Goal: Task Accomplishment & Management: Use online tool/utility

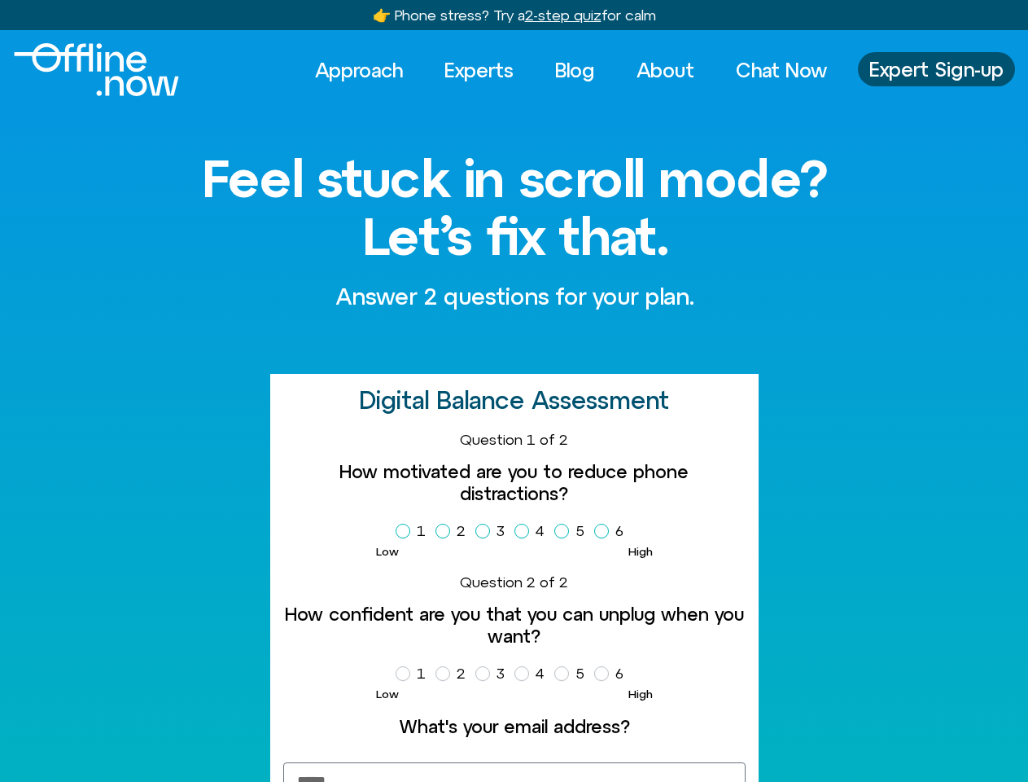
click at [514, 391] on h2 "Digital Balance Assessment" at bounding box center [514, 400] width 310 height 27
click at [414, 531] on label "1" at bounding box center [414, 531] width 37 height 28
click at [453, 531] on label "2" at bounding box center [454, 531] width 37 height 28
click at [493, 531] on label "3" at bounding box center [493, 531] width 36 height 28
click at [532, 531] on label "4" at bounding box center [533, 531] width 37 height 28
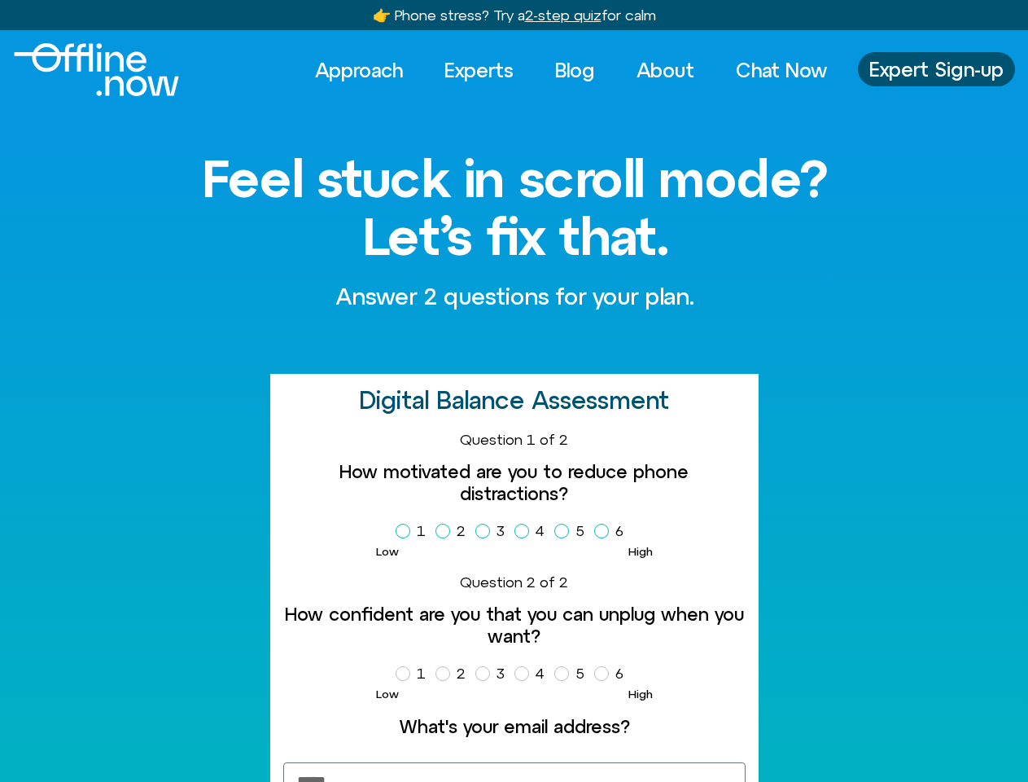
click at [572, 531] on label "5" at bounding box center [572, 531] width 37 height 28
click at [612, 531] on label "6" at bounding box center [612, 531] width 36 height 28
click at [414, 673] on label "1" at bounding box center [414, 673] width 37 height 28
click at [453, 673] on label "2" at bounding box center [454, 673] width 37 height 28
click at [493, 673] on label "3" at bounding box center [493, 673] width 36 height 28
